Goal: Transaction & Acquisition: Purchase product/service

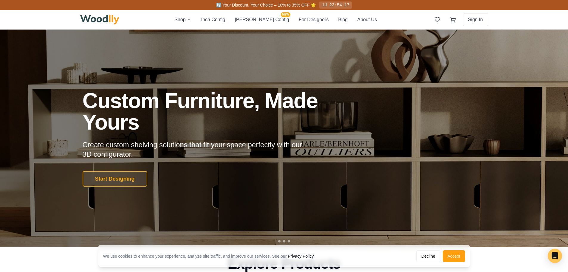
click at [457, 256] on button "Accept" at bounding box center [454, 256] width 22 height 12
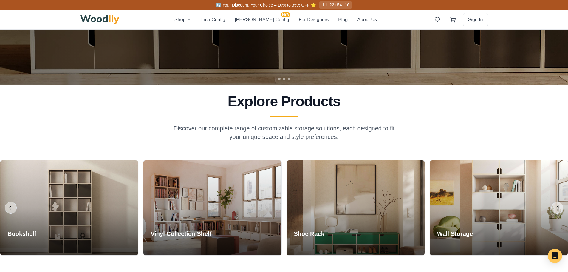
scroll to position [239, 0]
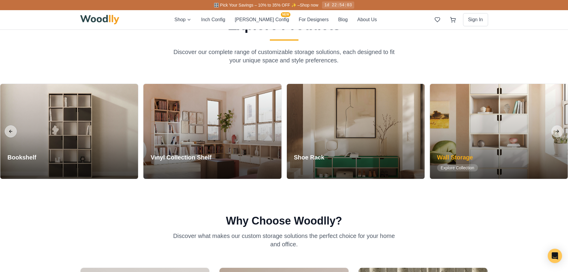
click at [452, 155] on h3 "Wall Storage" at bounding box center [457, 157] width 41 height 8
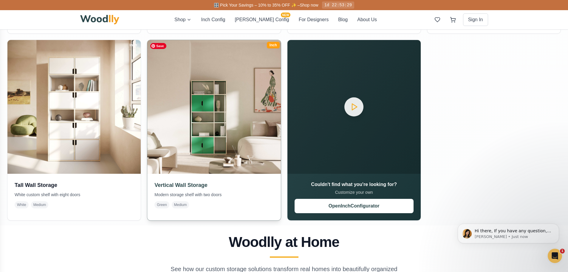
click at [209, 115] on img at bounding box center [214, 107] width 140 height 140
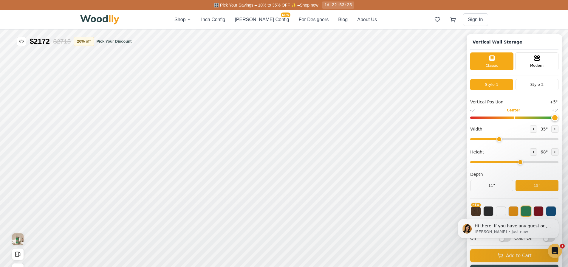
type input "5"
type input "35"
type input "5"
drag, startPoint x: 504, startPoint y: 140, endPoint x: 526, endPoint y: 140, distance: 21.8
type input "50"
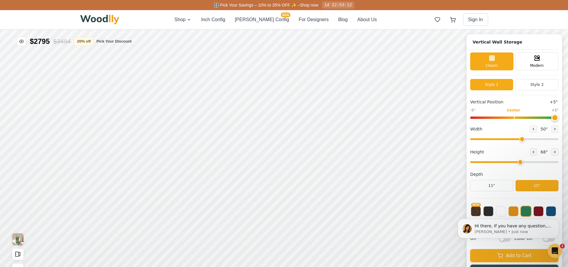
click at [526, 140] on input "range" at bounding box center [514, 139] width 88 height 2
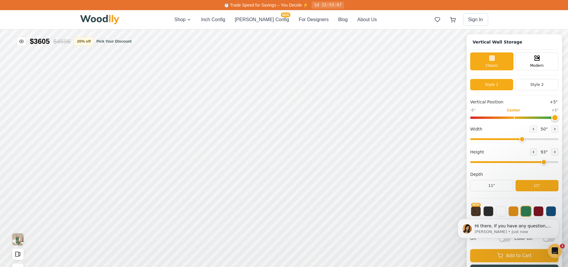
drag, startPoint x: 523, startPoint y: 163, endPoint x: 545, endPoint y: 162, distance: 22.1
type input "7"
click at [545, 162] on input "range" at bounding box center [514, 162] width 88 height 2
click at [514, 215] on body "Hi there, If you have any question, we are right here for you. 😊 [PERSON_NAME] …" at bounding box center [508, 229] width 115 height 40
click at [512, 211] on body "Hi there, If you have any question, we are right here for you. 😊 [PERSON_NAME] …" at bounding box center [508, 229] width 115 height 40
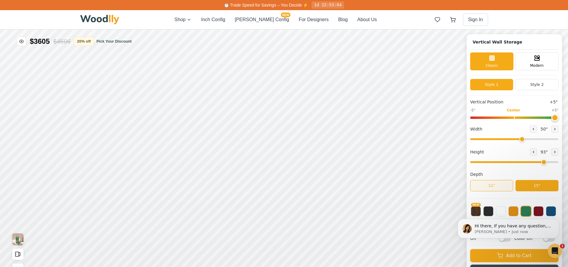
scroll to position [2, 0]
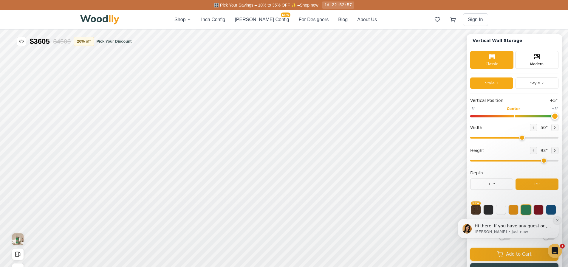
click at [557, 220] on icon "Dismiss notification" at bounding box center [557, 220] width 3 height 3
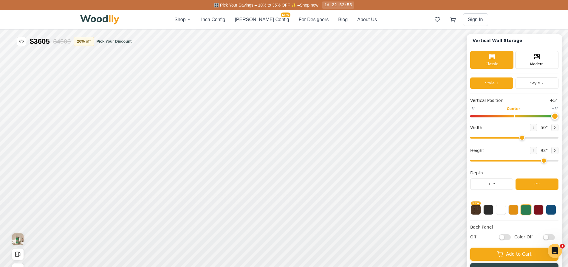
click at [507, 237] on input "Off" at bounding box center [505, 237] width 12 height 6
checkbox input "true"
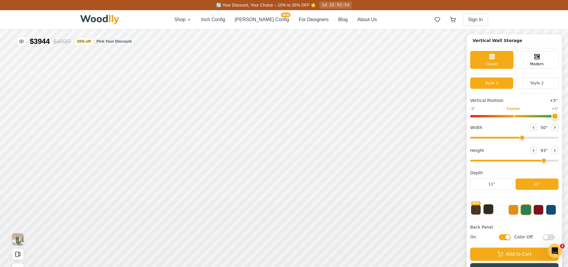
click at [492, 210] on button at bounding box center [488, 209] width 10 height 10
click at [543, 209] on button at bounding box center [539, 209] width 10 height 10
type input "0"
click at [517, 117] on input "range" at bounding box center [514, 116] width 88 height 2
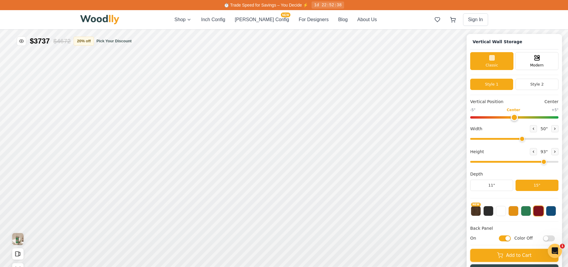
scroll to position [0, 0]
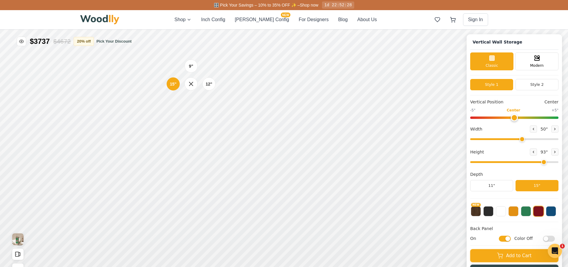
drag, startPoint x: 173, startPoint y: 86, endPoint x: 181, endPoint y: 86, distance: 7.8
click at [181, 86] on div "9" 12" 15"" at bounding box center [191, 84] width 60 height 60
click at [208, 84] on div "12"" at bounding box center [209, 83] width 7 height 6
click at [172, 105] on div "15"" at bounding box center [172, 104] width 7 height 7
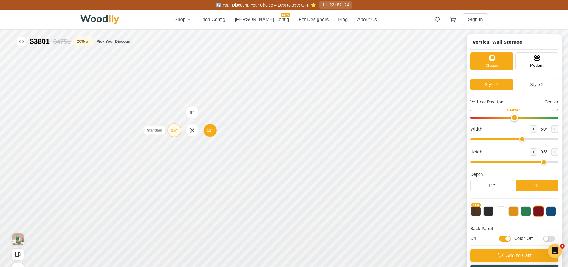
click at [171, 133] on div "15"" at bounding box center [174, 130] width 7 height 7
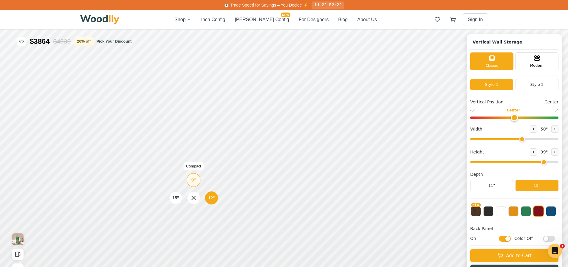
click at [192, 183] on div "9"" at bounding box center [193, 180] width 4 height 7
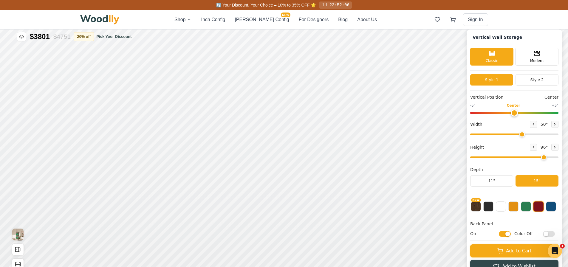
scroll to position [0, 2]
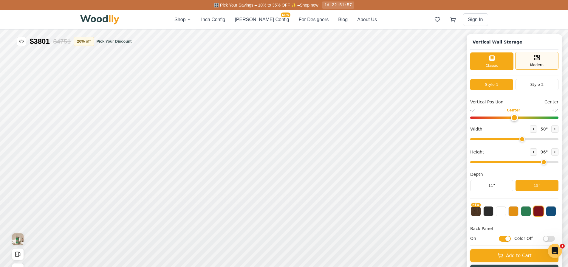
click at [541, 62] on span "Modern" at bounding box center [536, 64] width 13 height 5
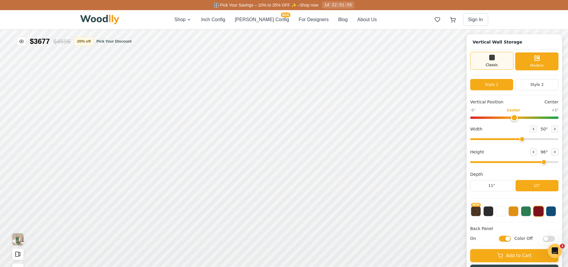
click at [499, 61] on div "Classic" at bounding box center [491, 61] width 43 height 18
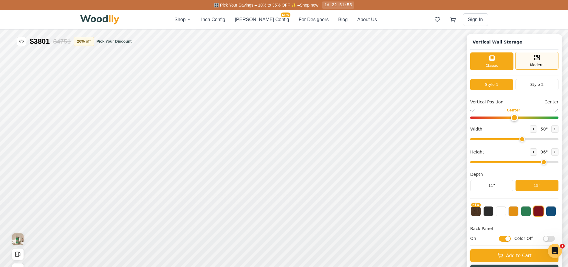
click at [533, 58] on div "Modern" at bounding box center [536, 61] width 43 height 18
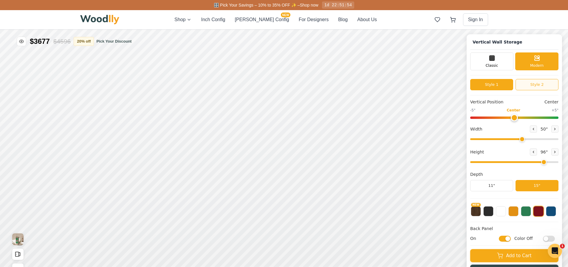
click at [542, 86] on button "Style 2" at bounding box center [537, 84] width 43 height 11
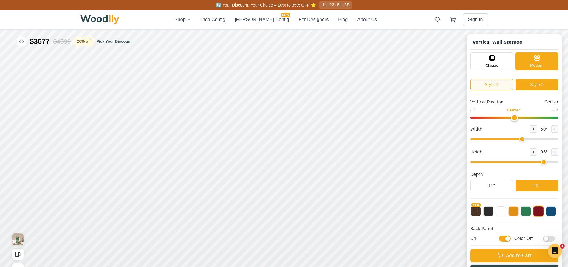
click at [504, 86] on button "Style 1" at bounding box center [491, 84] width 43 height 11
click at [533, 85] on button "Style 2" at bounding box center [537, 84] width 43 height 11
click at [502, 62] on div "Classic" at bounding box center [491, 61] width 43 height 18
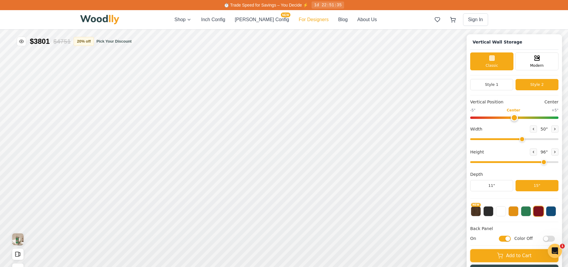
click at [299, 19] on button "For Designers" at bounding box center [314, 19] width 30 height 7
